Goal: Transaction & Acquisition: Purchase product/service

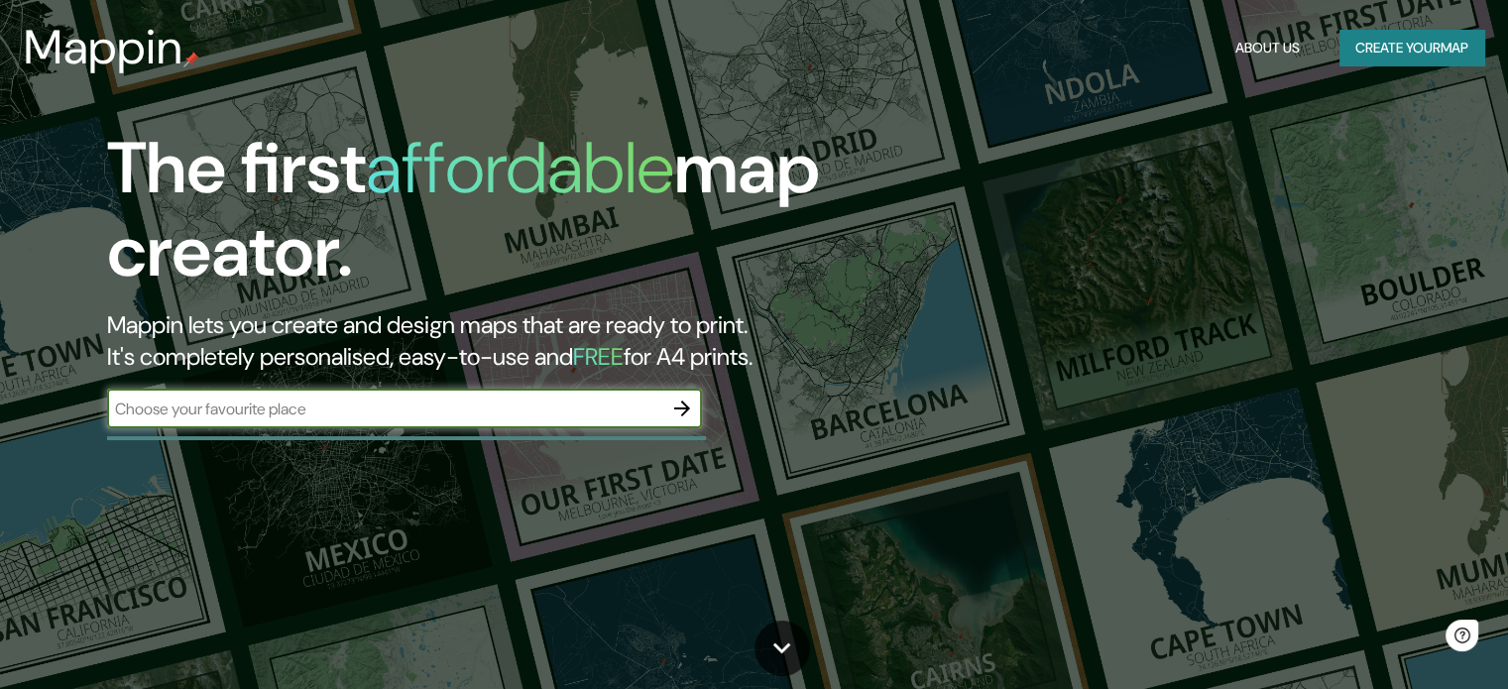
click at [462, 415] on input "text" at bounding box center [384, 409] width 555 height 23
type input "tamarindo"
click at [685, 407] on icon "button" at bounding box center [682, 409] width 24 height 24
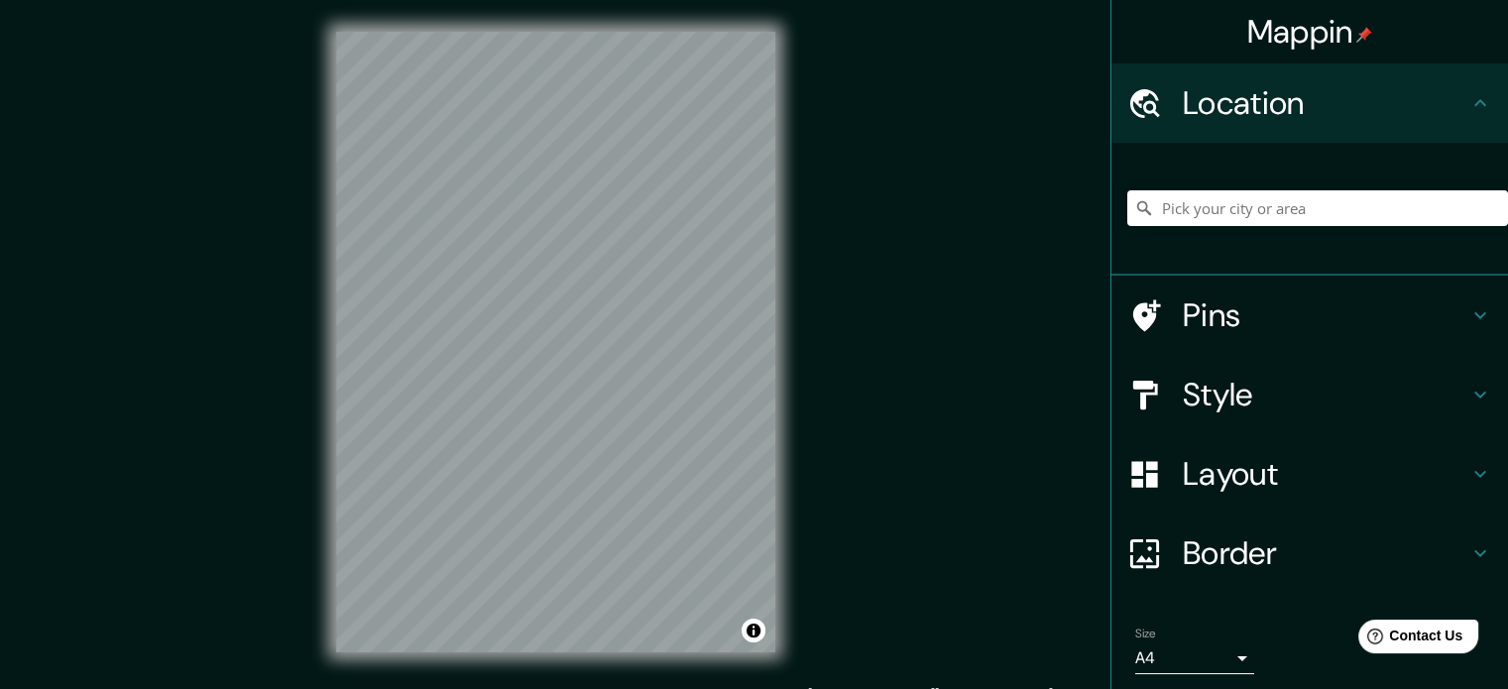
click at [831, 427] on div "Mappin Location Pins Style Layout Border Choose a border. Hint : you can make l…" at bounding box center [754, 358] width 1508 height 716
click at [845, 450] on div "Mappin Location Pins Style Layout Border Choose a border. Hint : you can make l…" at bounding box center [754, 358] width 1508 height 716
click at [1149, 207] on input "Pick your city or area" at bounding box center [1317, 208] width 381 height 36
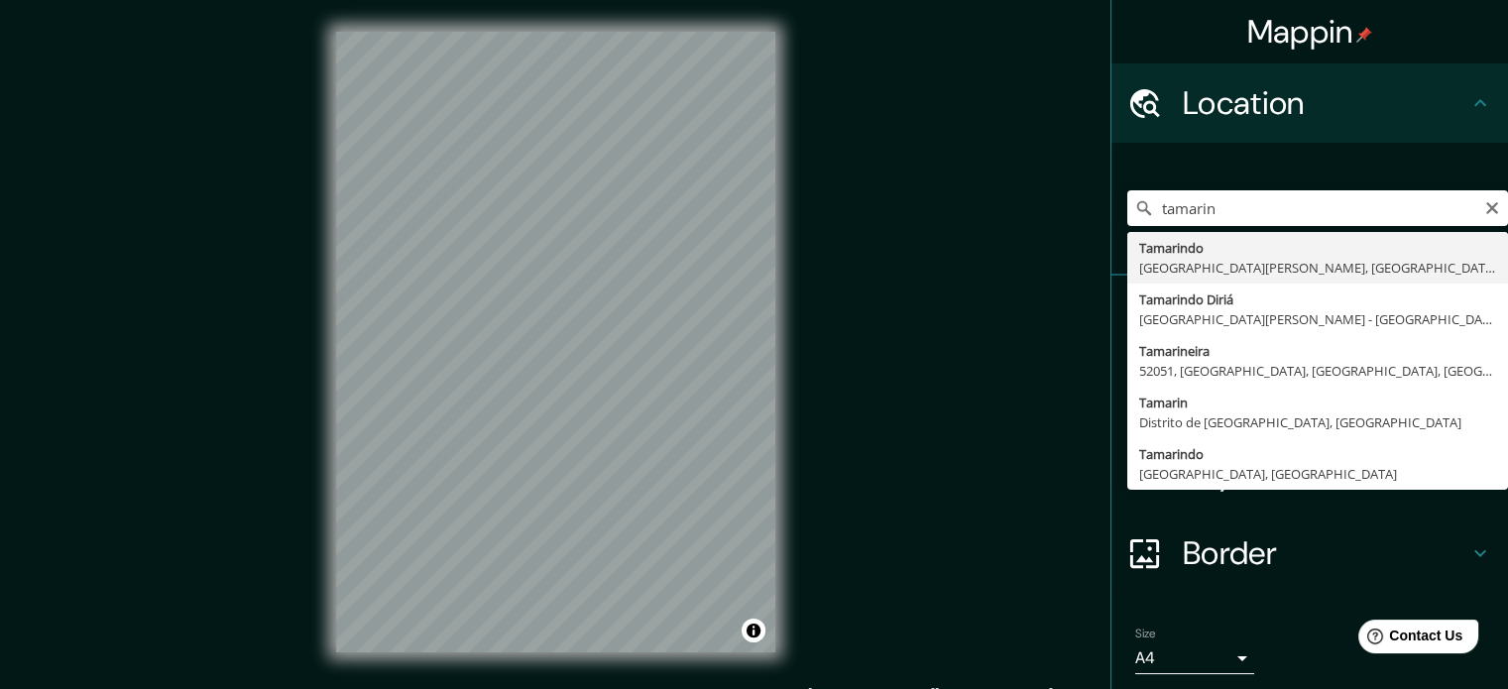
type input "Tamarindo, [GEOGRAPHIC_DATA][PERSON_NAME], [GEOGRAPHIC_DATA], [PERSON_NAME][GEO…"
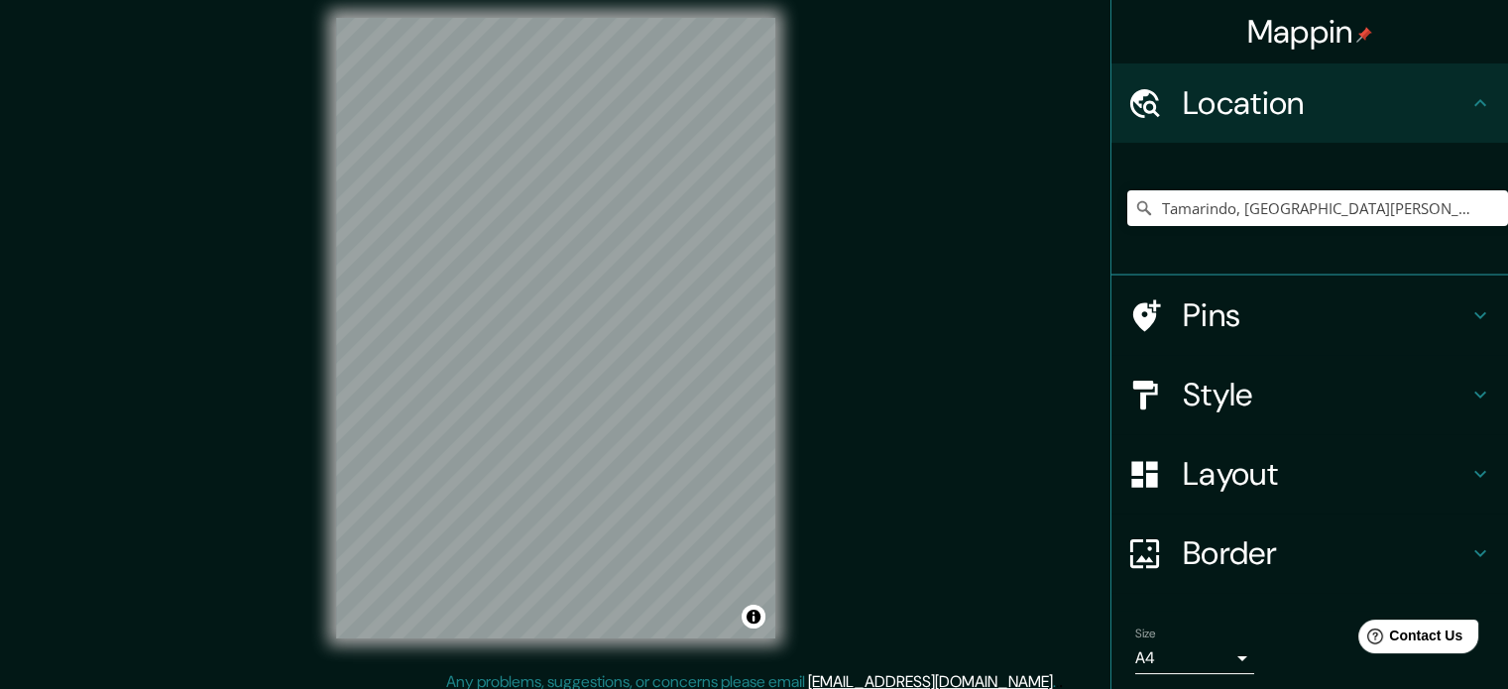
scroll to position [21, 0]
